Goal: Information Seeking & Learning: Learn about a topic

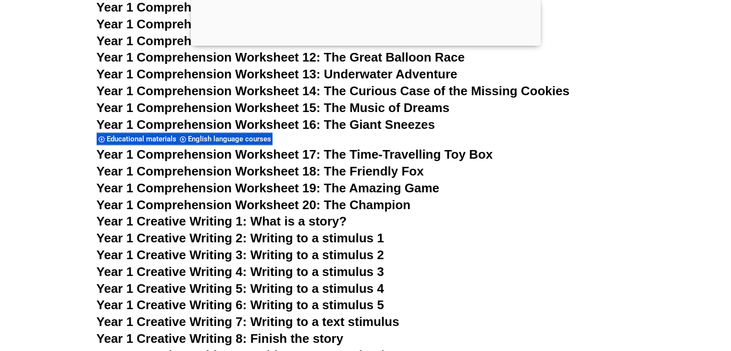
scroll to position [1466, 0]
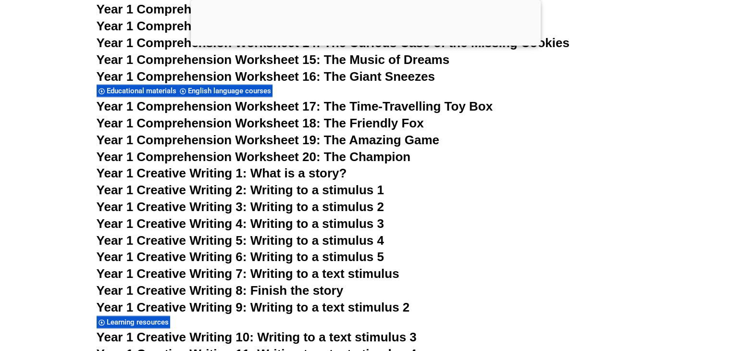
click at [359, 258] on span "Year 1 Creative Writing 6: Writing to a stimulus 5" at bounding box center [240, 256] width 287 height 14
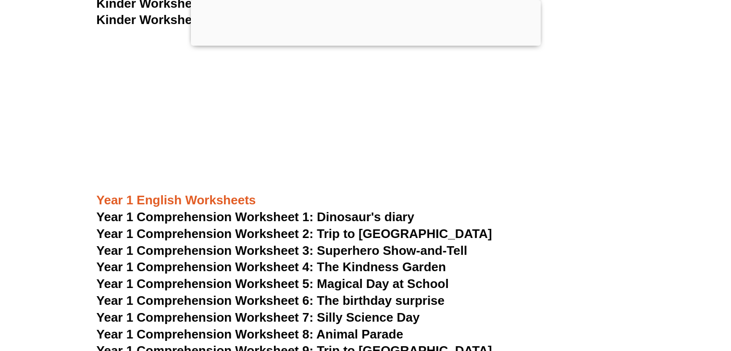
scroll to position [985, 0]
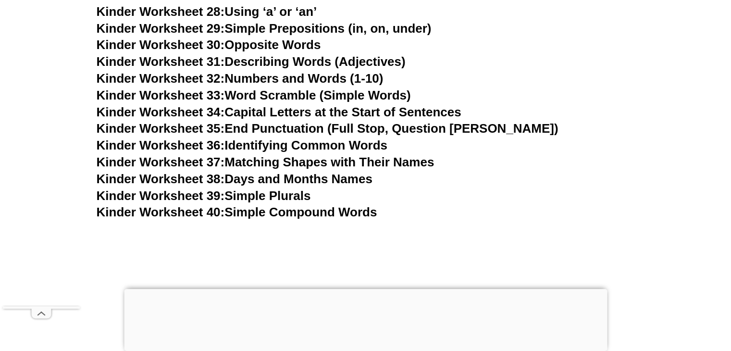
scroll to position [976, 0]
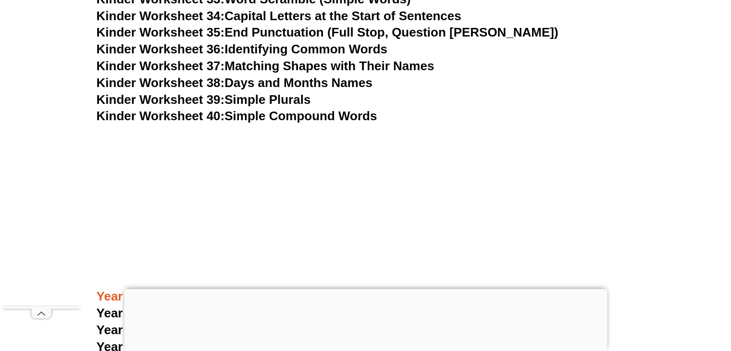
click at [369, 289] on div at bounding box center [365, 289] width 483 height 0
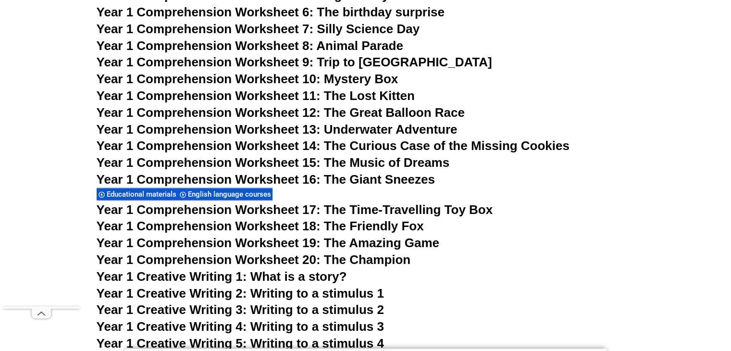
scroll to position [1456, 0]
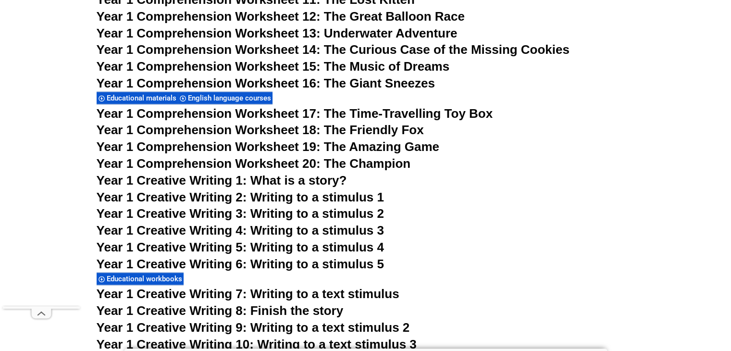
click at [312, 245] on span "Year 1 Creative Writing 5: Writing to a stimulus 4" at bounding box center [240, 247] width 287 height 14
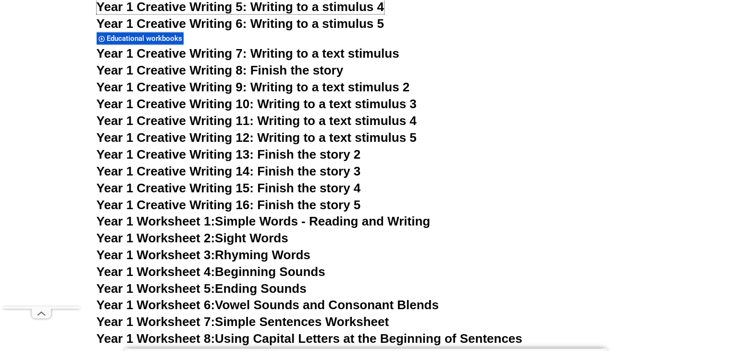
scroll to position [1648, 0]
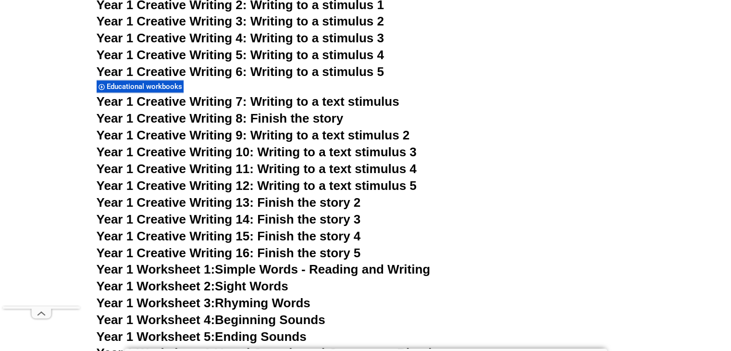
click at [322, 167] on span "Year 1 Creative Writing 11: Writing to a text stimulus 4" at bounding box center [257, 168] width 320 height 14
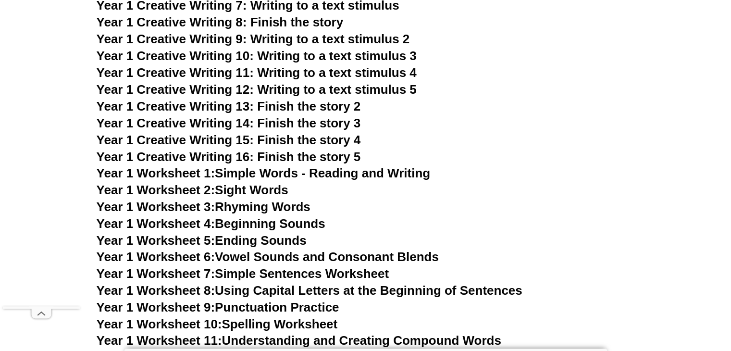
click at [42, 309] on icon at bounding box center [41, 314] width 19 height 10
